Goal: Transaction & Acquisition: Purchase product/service

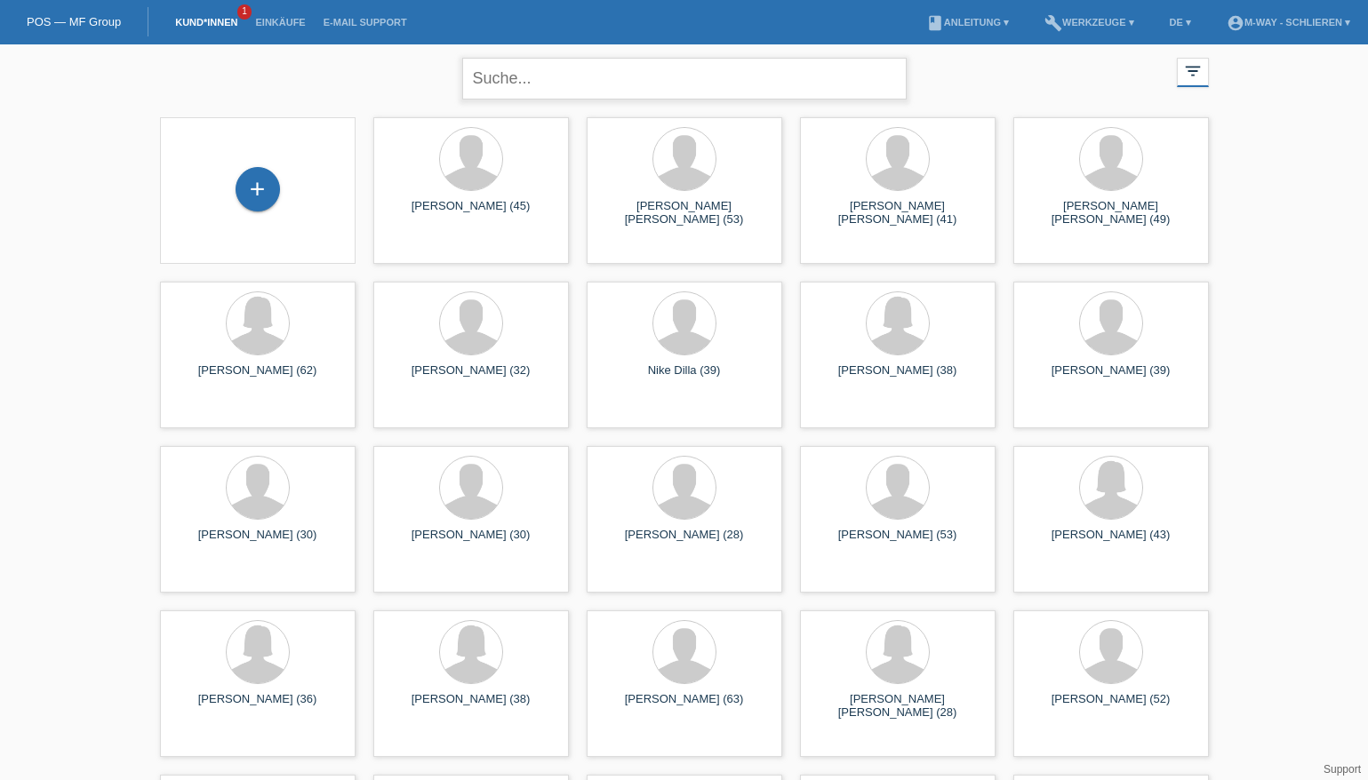
click at [579, 81] on input "text" at bounding box center [684, 79] width 444 height 42
type input "elezi"
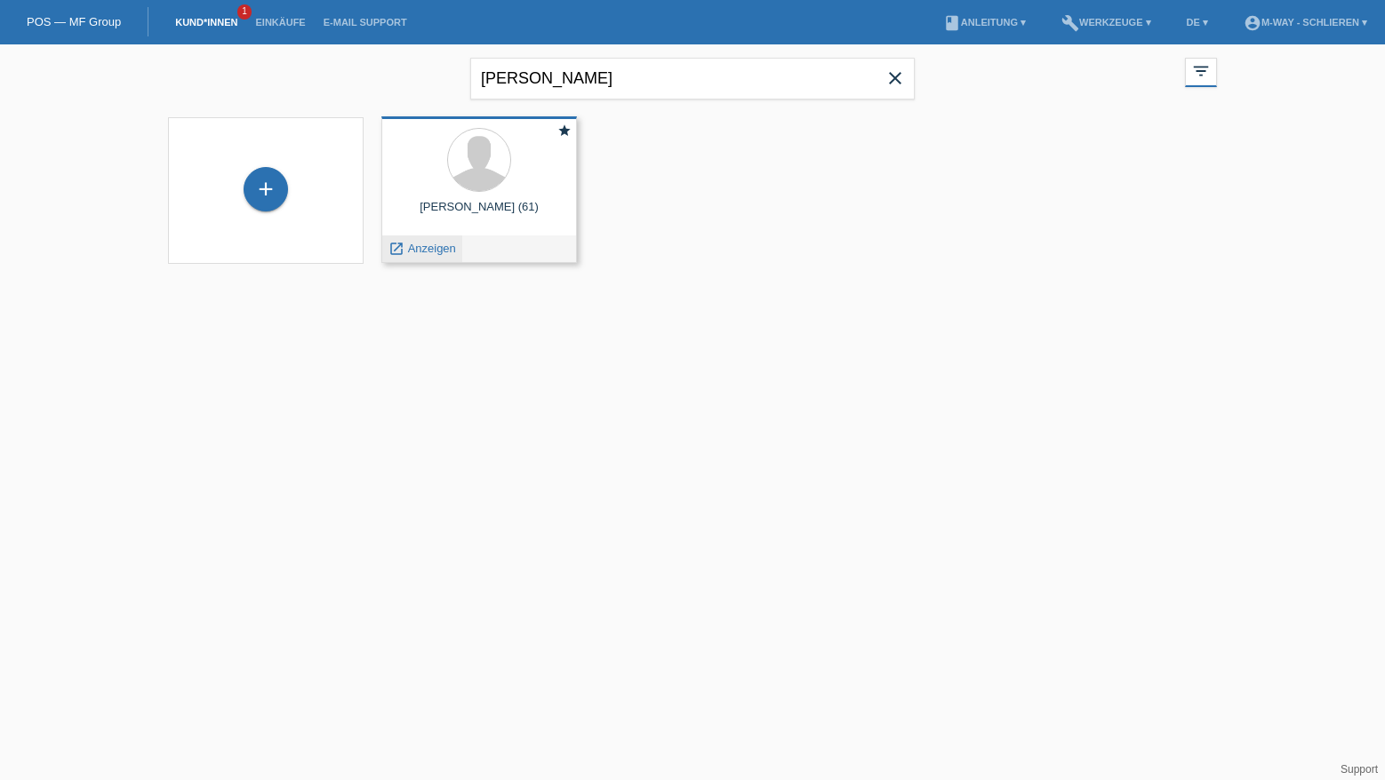
click at [453, 252] on span "Anzeigen" at bounding box center [432, 248] width 48 height 13
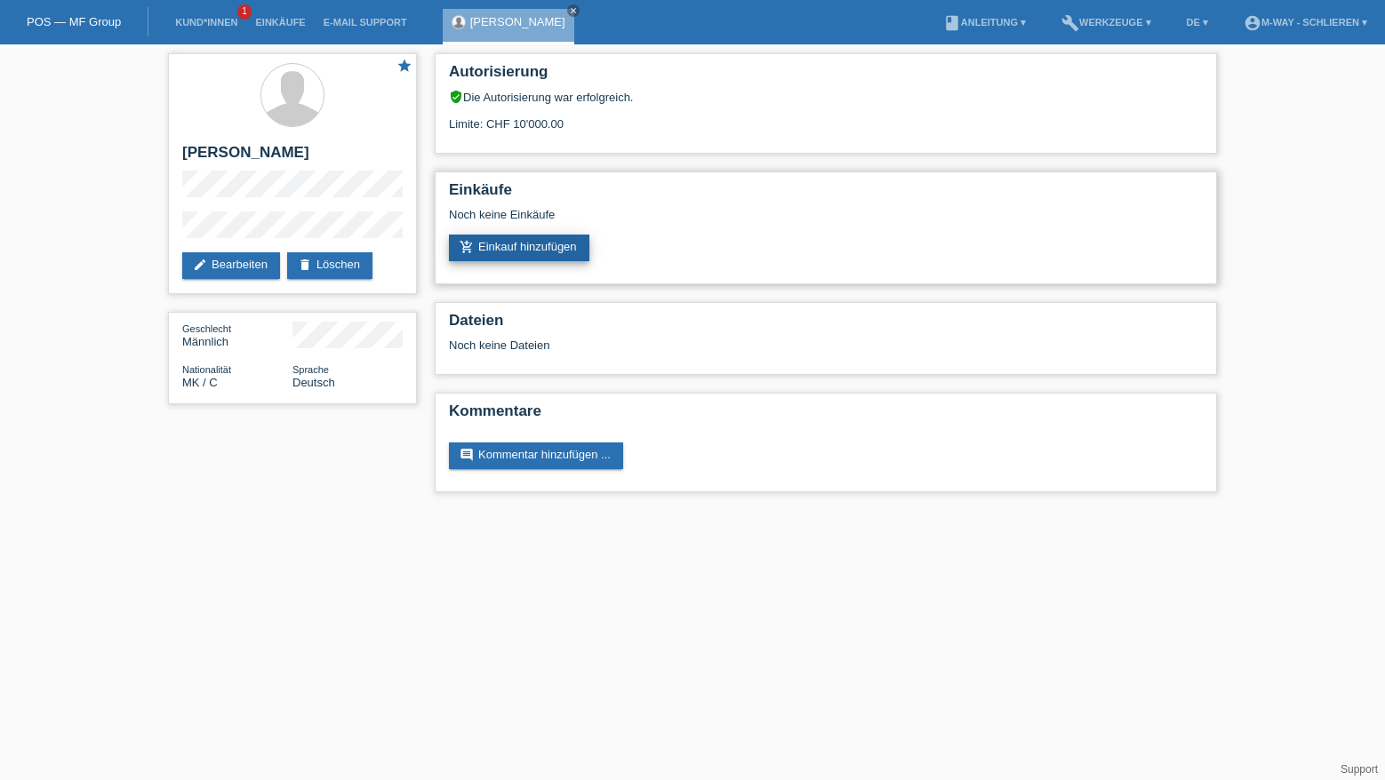
click at [526, 243] on link "add_shopping_cart Einkauf hinzufügen" at bounding box center [519, 248] width 140 height 27
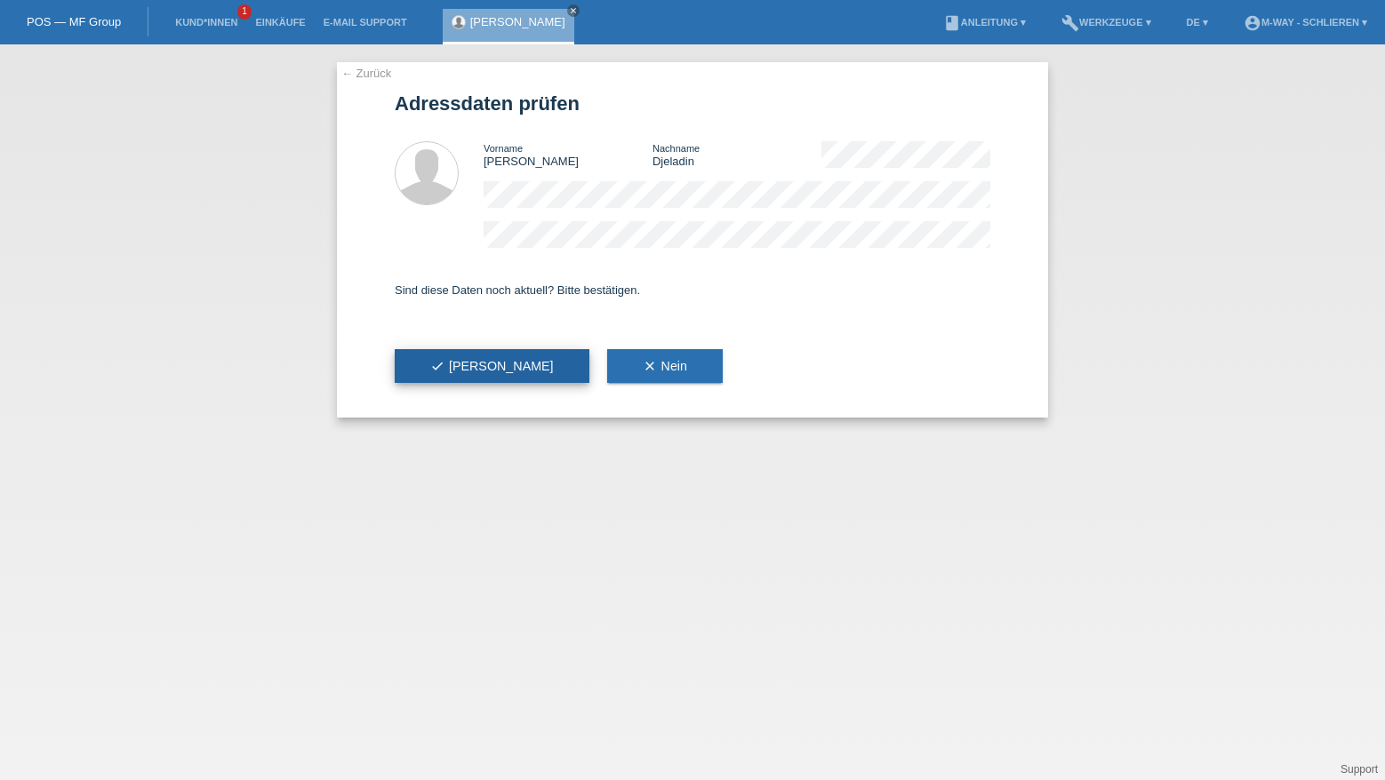
click at [468, 361] on button "check Ja" at bounding box center [492, 366] width 195 height 34
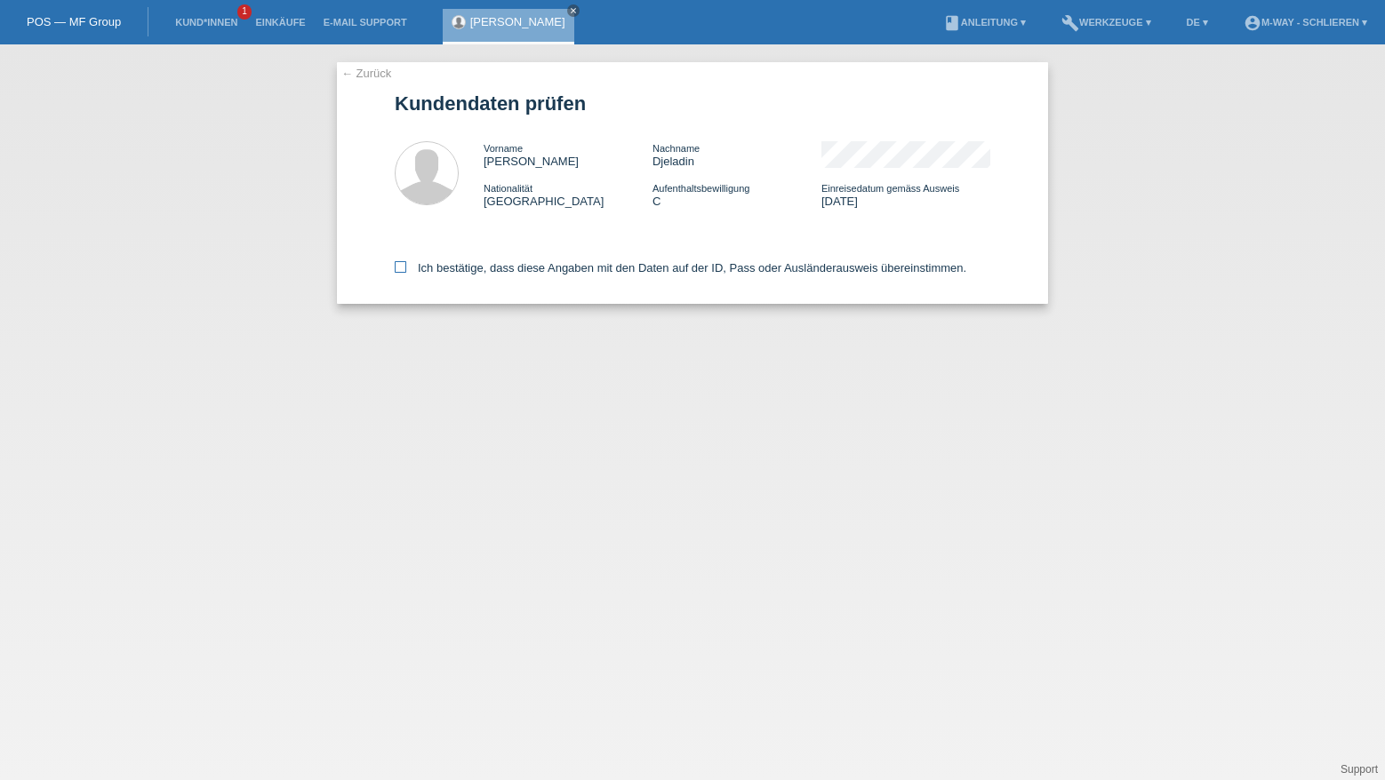
click at [398, 264] on icon at bounding box center [401, 267] width 12 height 12
click at [398, 264] on input "Ich bestätige, dass diese Angaben mit den Daten auf der ID, Pass oder Ausländer…" at bounding box center [401, 267] width 12 height 12
checkbox input "true"
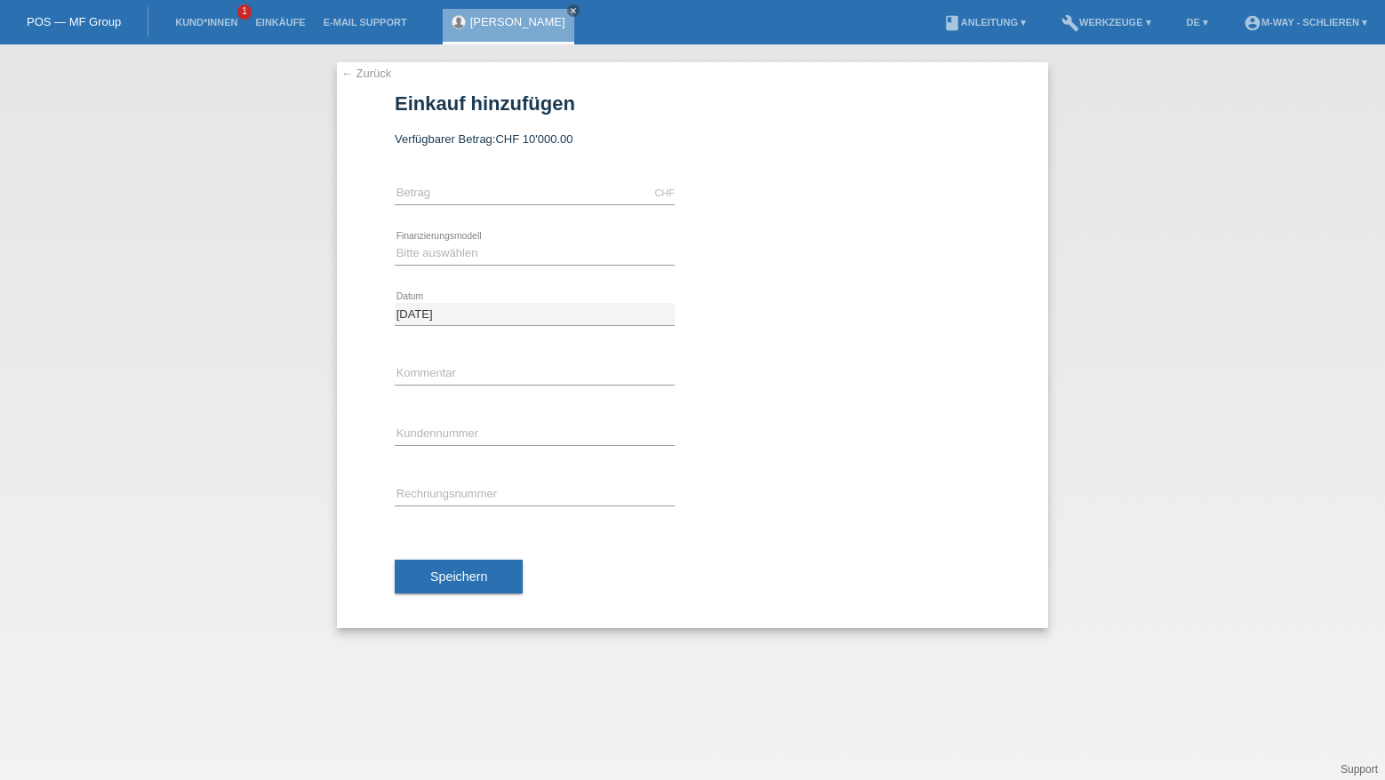
click at [494, 180] on div "CHF error [GEOGRAPHIC_DATA]" at bounding box center [535, 194] width 280 height 60
click at [502, 204] on icon at bounding box center [535, 204] width 280 height 1
click at [513, 189] on input "text" at bounding box center [535, 193] width 280 height 22
type input "2249.90"
click at [426, 245] on select "Bitte auswählen Fixe Raten Kauf auf Rechnung mit Teilzahlungsoption" at bounding box center [535, 253] width 280 height 21
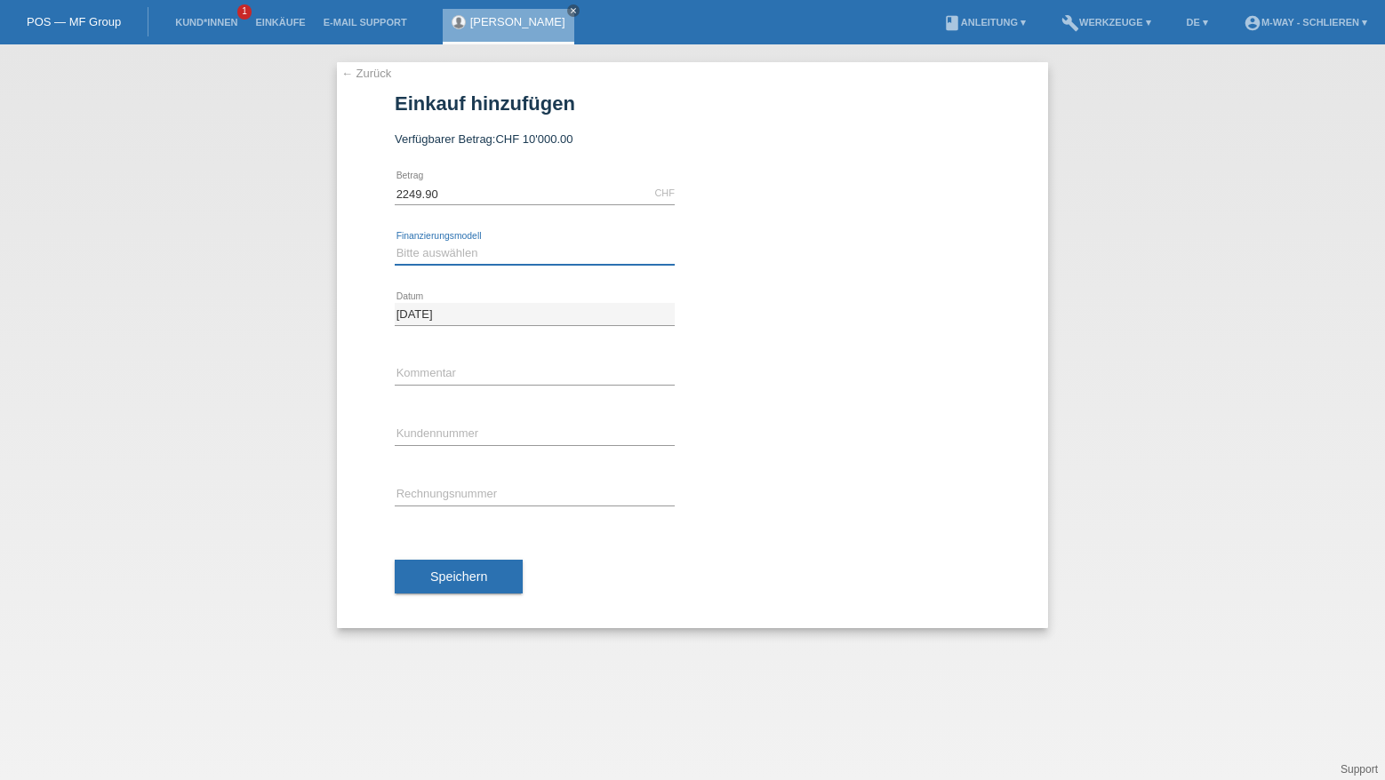
select select "77"
click at [395, 243] on select "Bitte auswählen Fixe Raten Kauf auf Rechnung mit Teilzahlungsoption" at bounding box center [535, 253] width 280 height 21
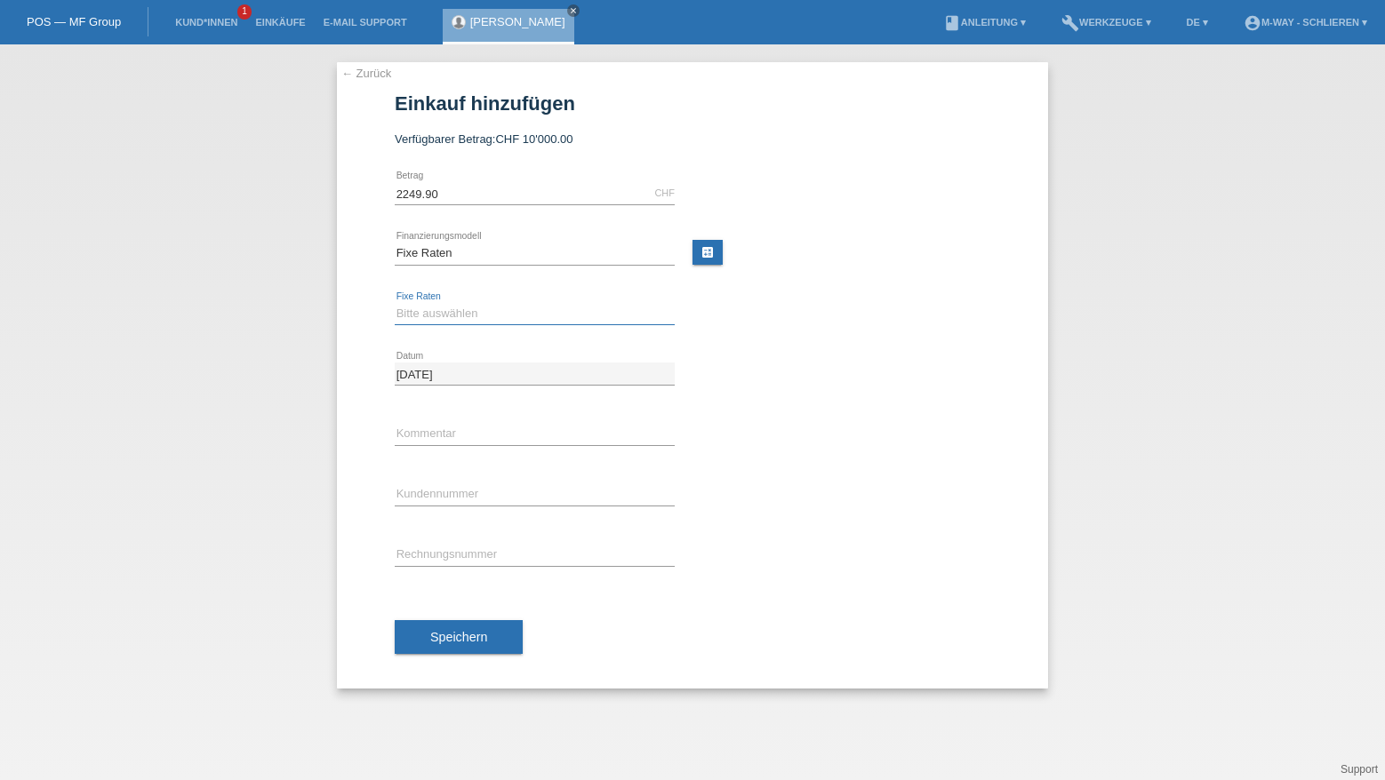
click at [428, 308] on select "Bitte auswählen 4 Raten 5 Raten 6 Raten 7 Raten 8 Raten 9 Raten 10 Raten 11 Rat…" at bounding box center [535, 313] width 280 height 21
select select "202"
click at [395, 303] on select "Bitte auswählen 4 Raten 5 Raten 6 Raten 7 Raten 8 Raten 9 Raten 10 Raten 11 Rat…" at bounding box center [535, 313] width 280 height 21
click at [409, 492] on input "text" at bounding box center [535, 494] width 280 height 22
type input "K411656"
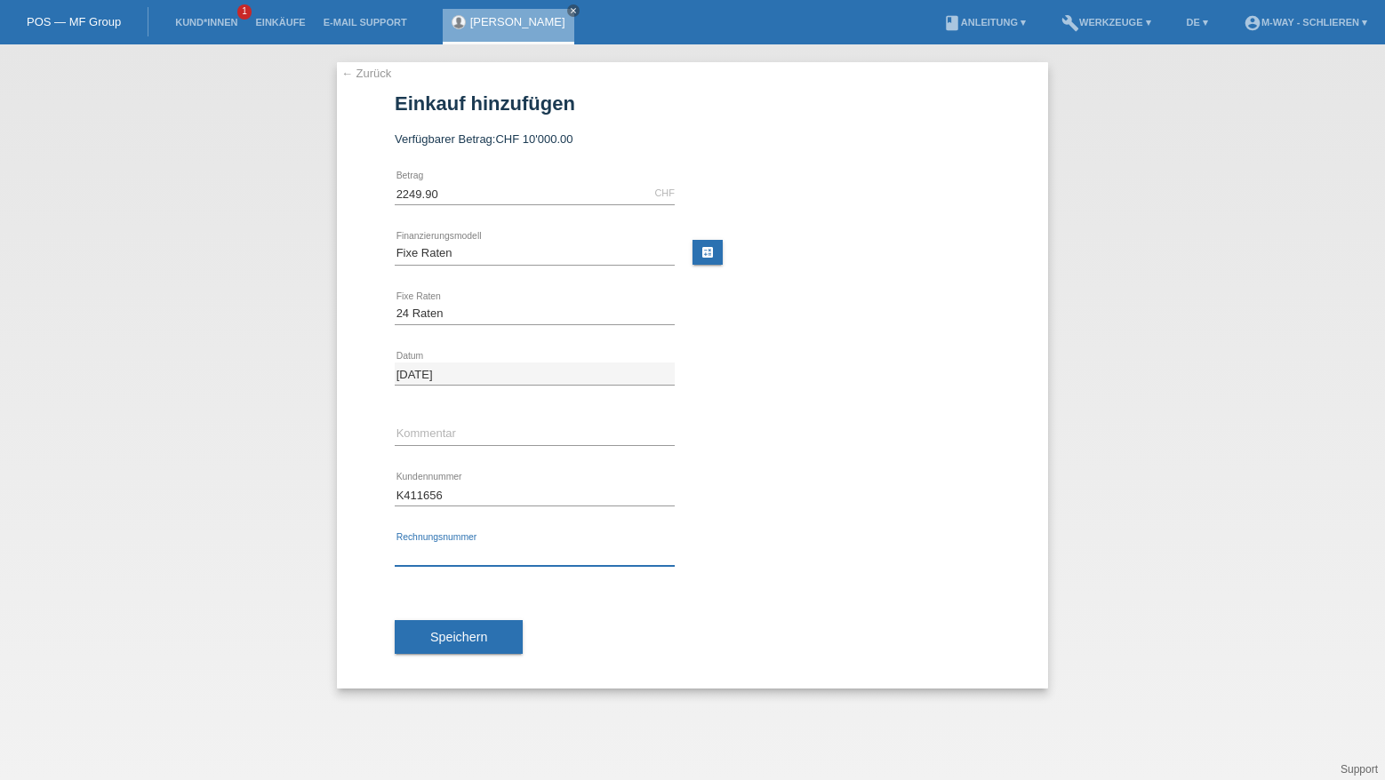
click at [432, 554] on input "text" at bounding box center [535, 555] width 280 height 22
type input "35753/41"
click at [451, 645] on button "Speichern" at bounding box center [459, 637] width 128 height 34
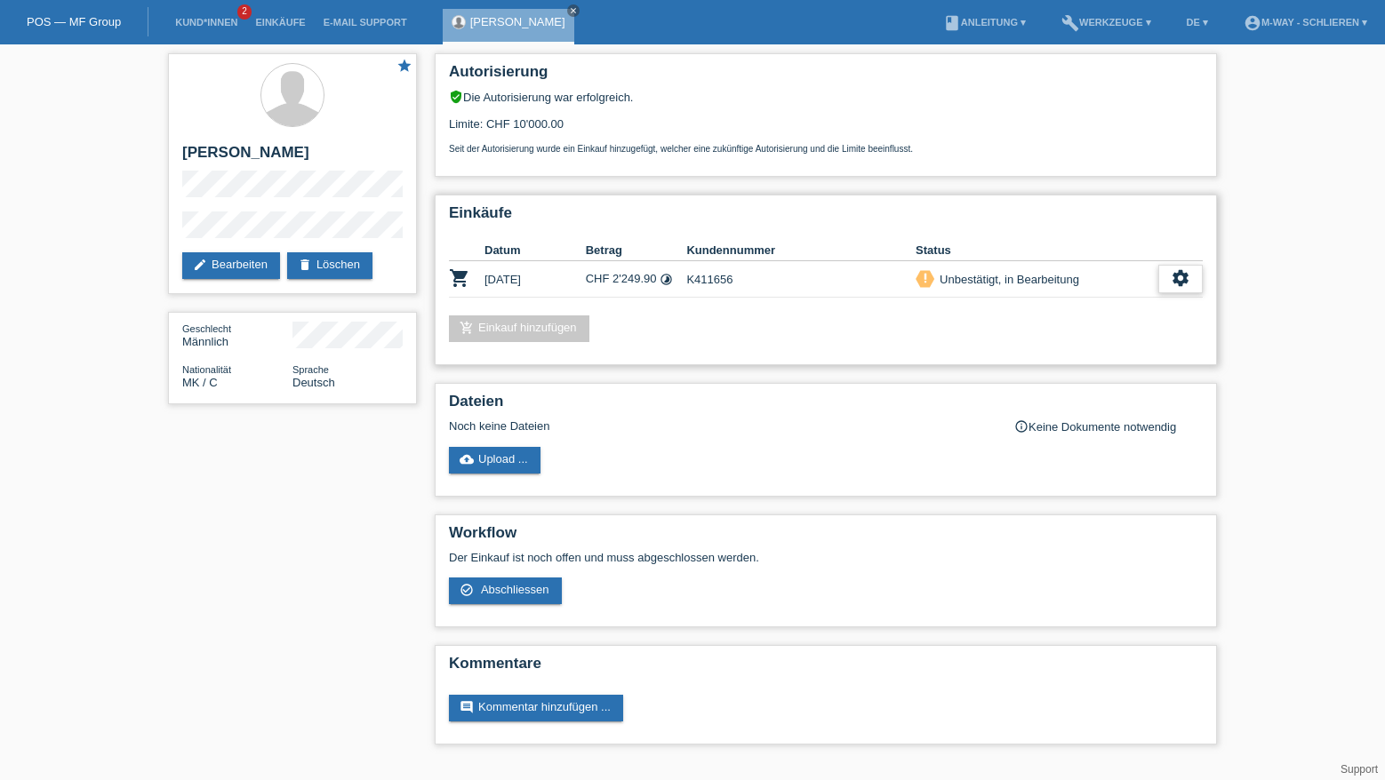
click at [1175, 277] on icon "settings" at bounding box center [1180, 278] width 20 height 20
click at [1043, 357] on span "Abschliessen" at bounding box center [1039, 359] width 74 height 21
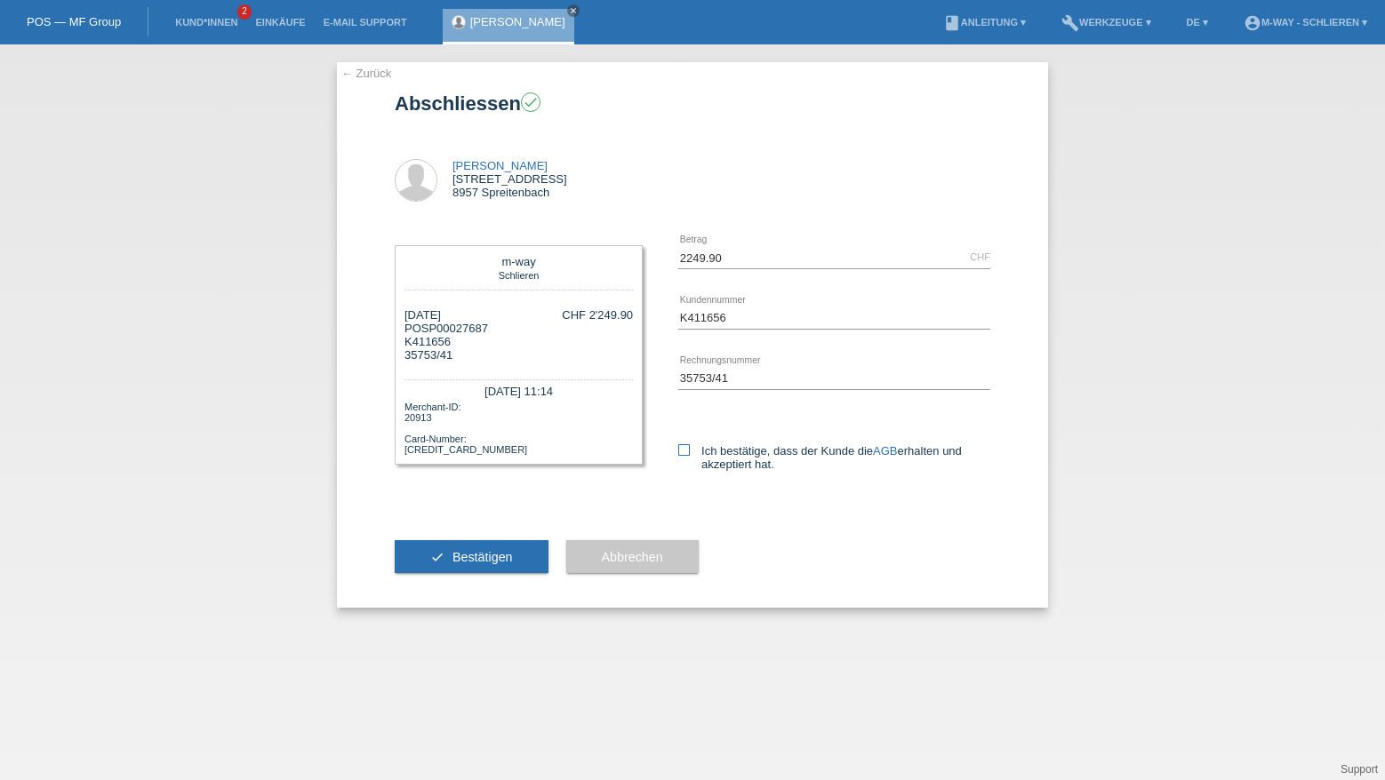
click at [683, 449] on icon at bounding box center [684, 450] width 12 height 12
click at [683, 449] on input "Ich bestätige, dass der Kunde die AGB erhalten und akzeptiert hat." at bounding box center [684, 450] width 12 height 12
checkbox input "true"
click at [484, 560] on span "Bestätigen" at bounding box center [482, 557] width 60 height 14
